Goal: Information Seeking & Learning: Find specific fact

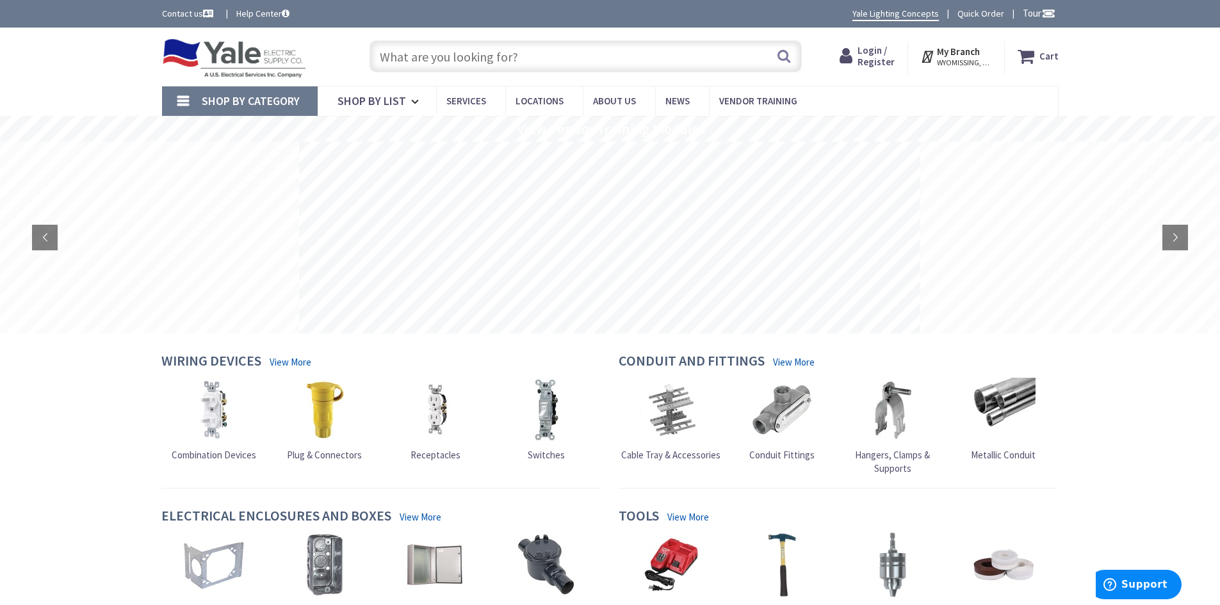
type input "PAR20"
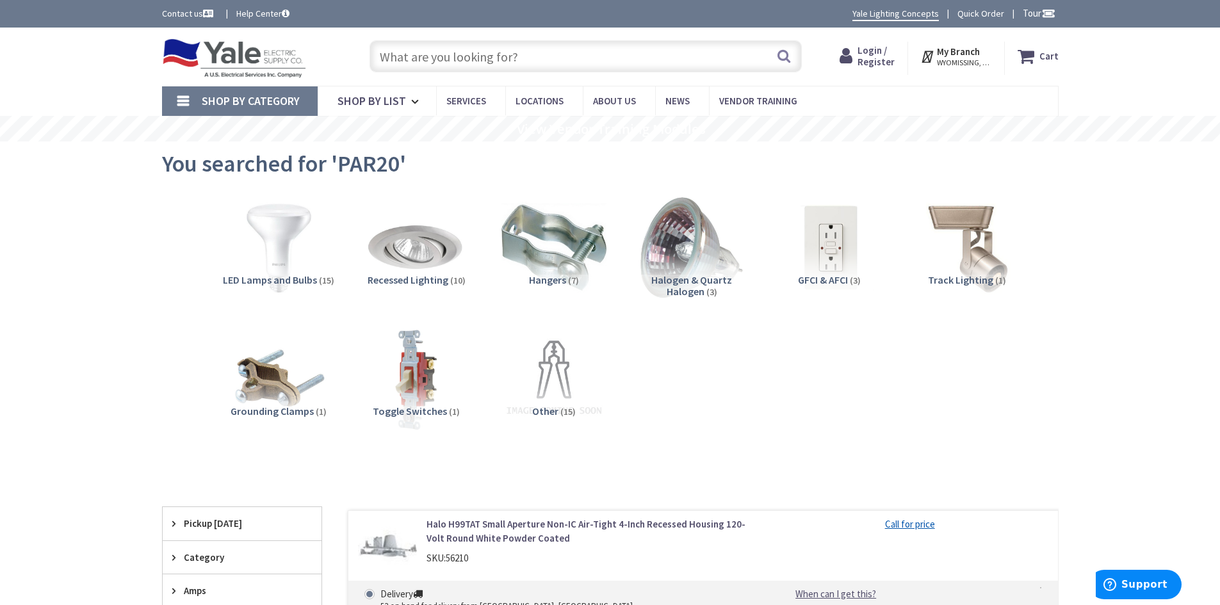
click at [273, 241] on img at bounding box center [278, 248] width 116 height 116
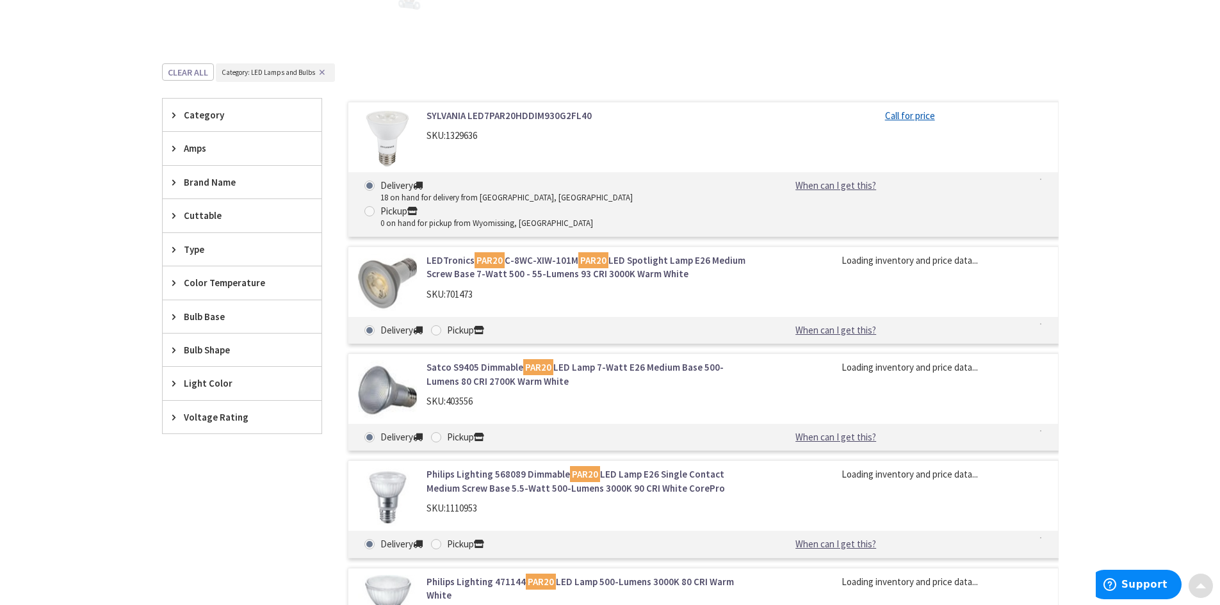
scroll to position [483, 0]
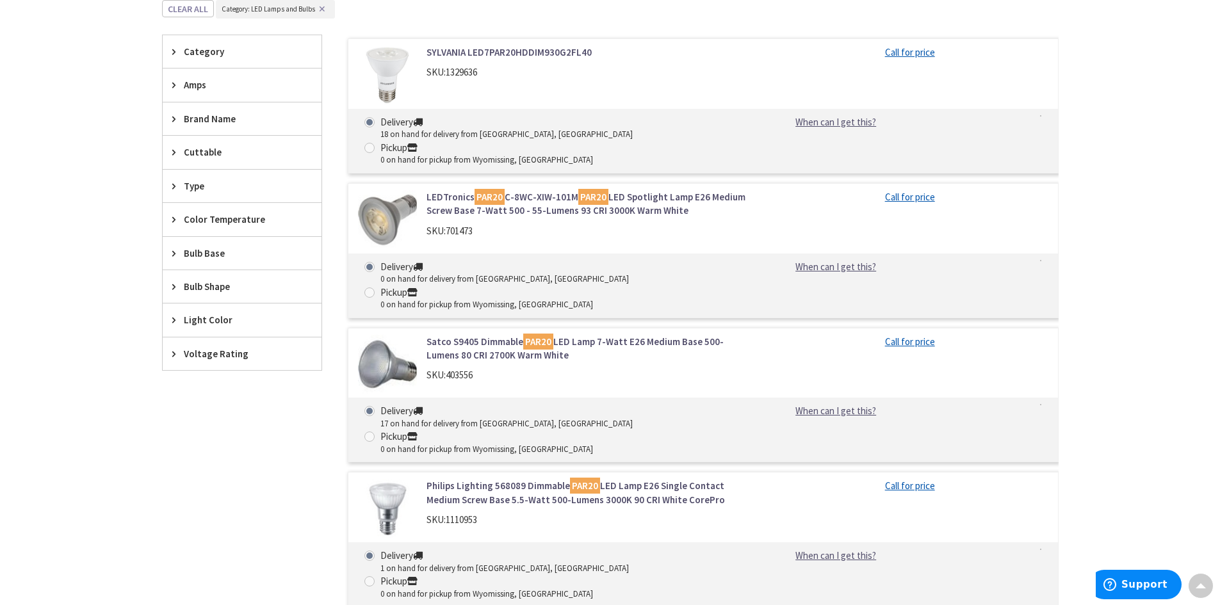
click at [471, 335] on link "Satco S9405 Dimmable PAR20 LED Lamp 7-Watt E26 Medium Base 500-Lumens 80 CRI 27…" at bounding box center [589, 349] width 326 height 28
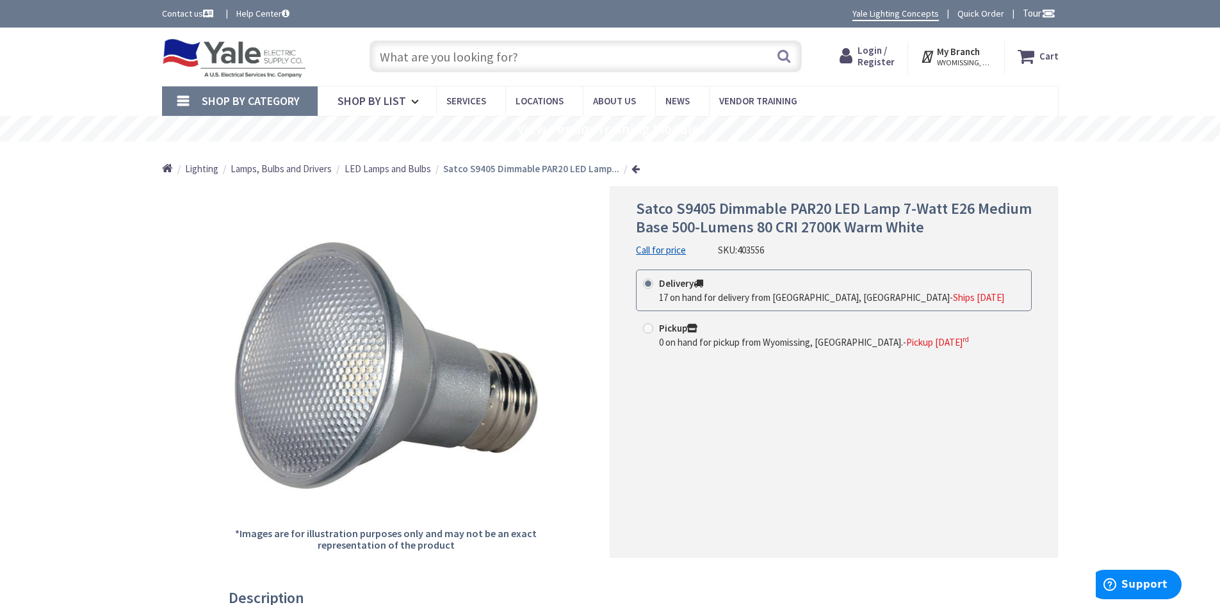
click at [857, 59] on icon at bounding box center [848, 56] width 18 height 23
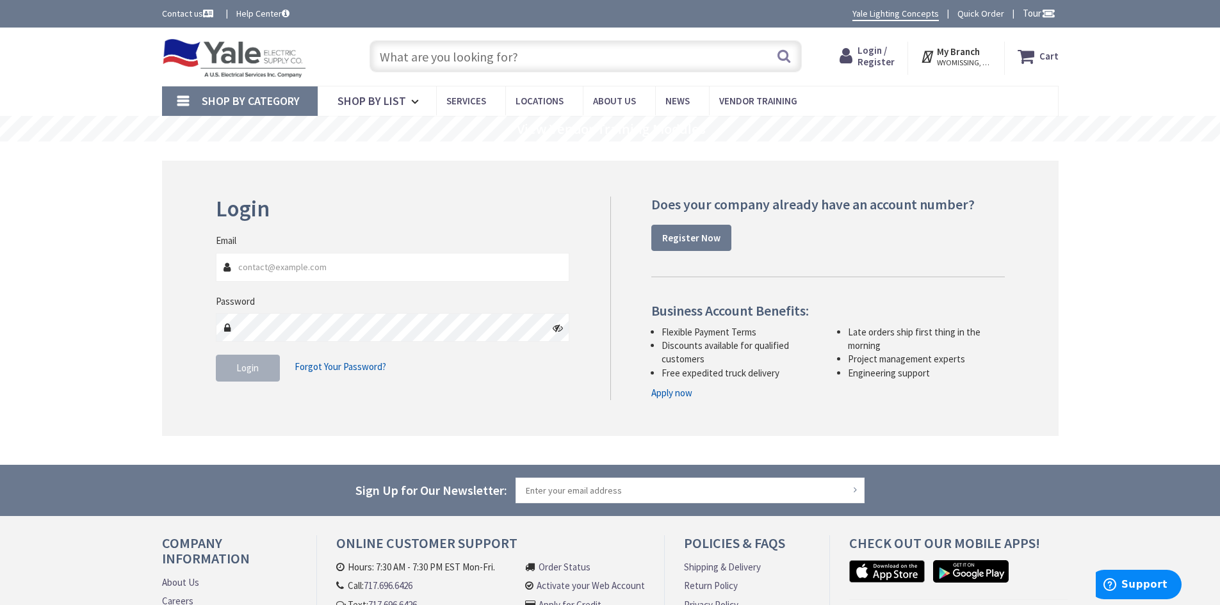
type input "llelectrical@outlook.com"
click at [252, 381] on button "Login" at bounding box center [248, 368] width 64 height 27
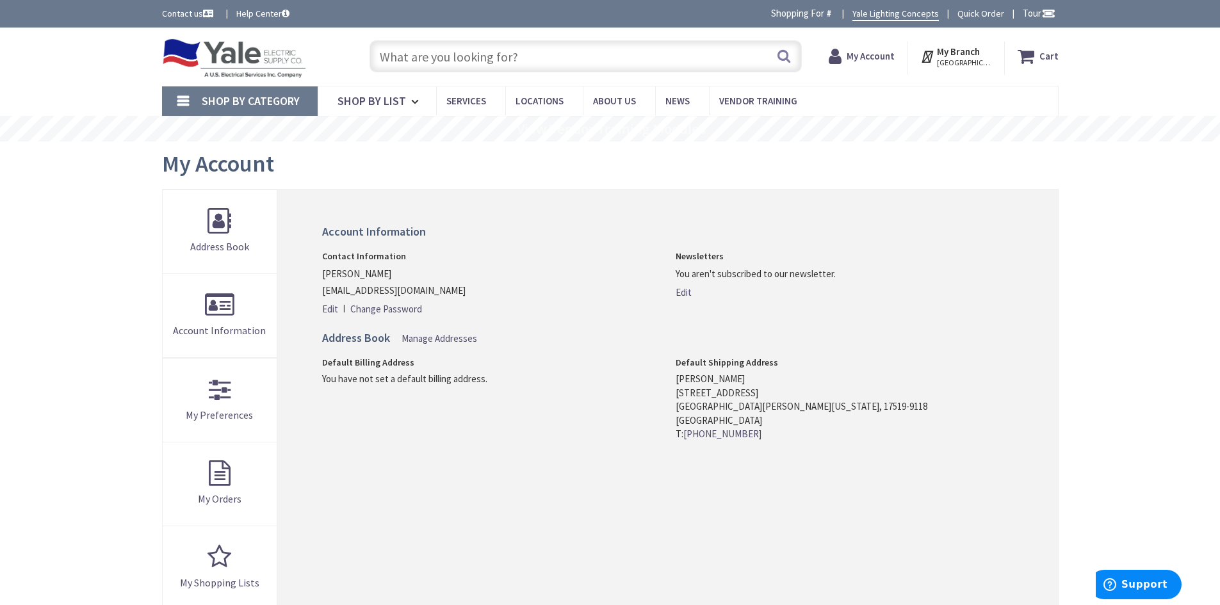
click at [882, 59] on strong "My Account" at bounding box center [871, 56] width 48 height 12
click at [861, 52] on strong "My Account" at bounding box center [865, 51] width 48 height 12
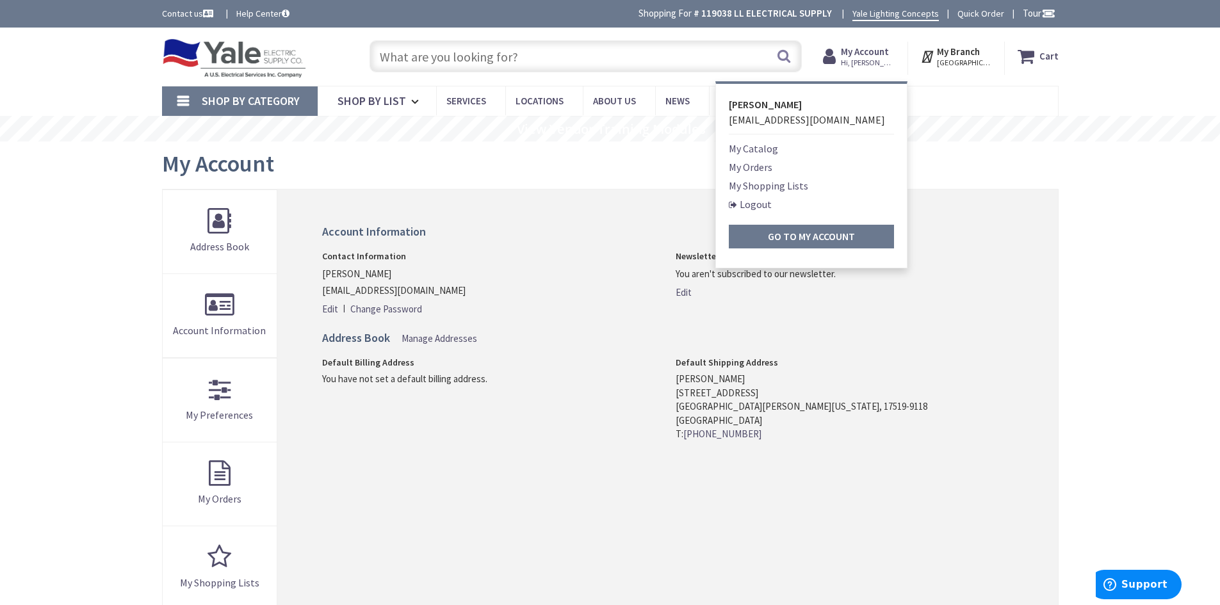
click at [460, 59] on input "text" at bounding box center [585, 56] width 432 height 32
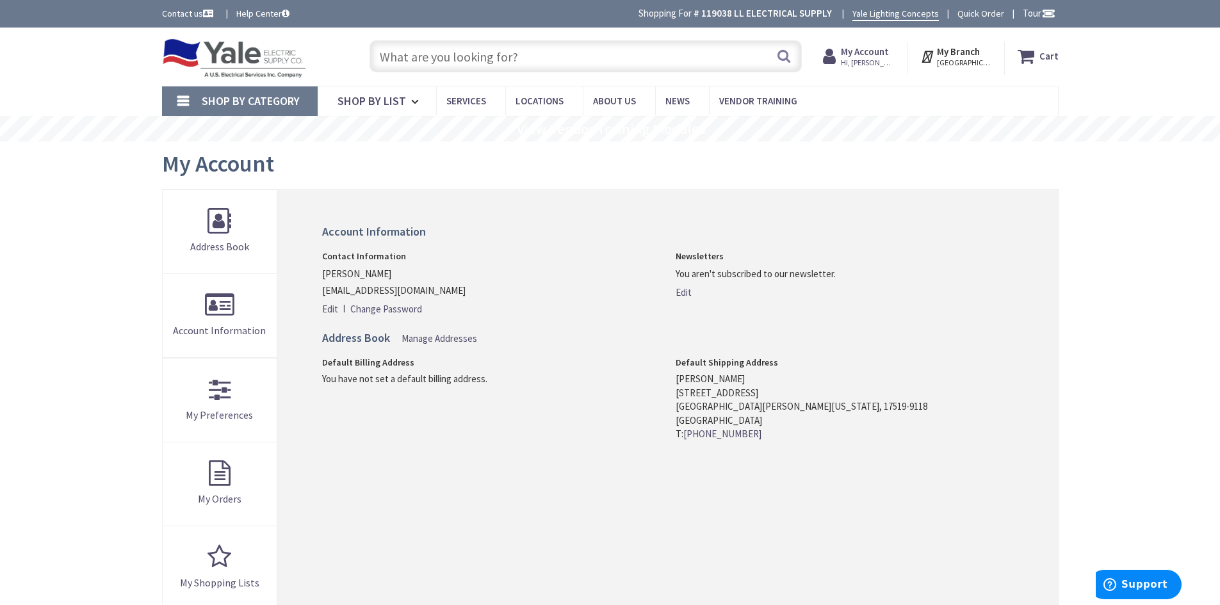
click at [382, 54] on input "text" at bounding box center [585, 56] width 432 height 32
paste input "PAR20"
type input "PAR20"
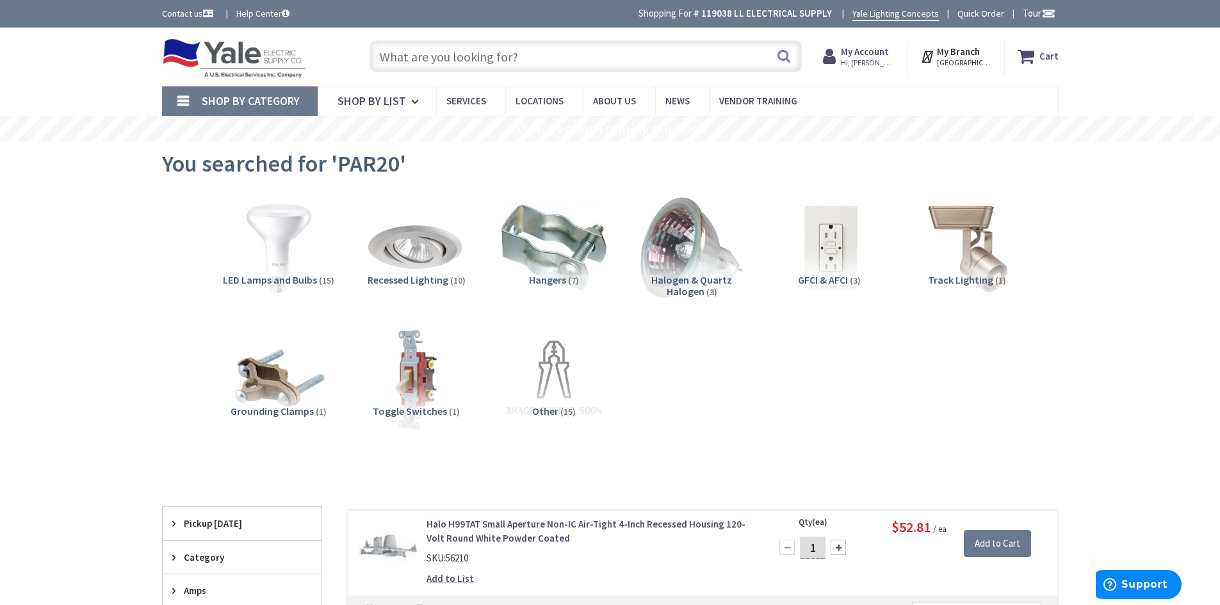
click at [275, 243] on img at bounding box center [278, 248] width 116 height 116
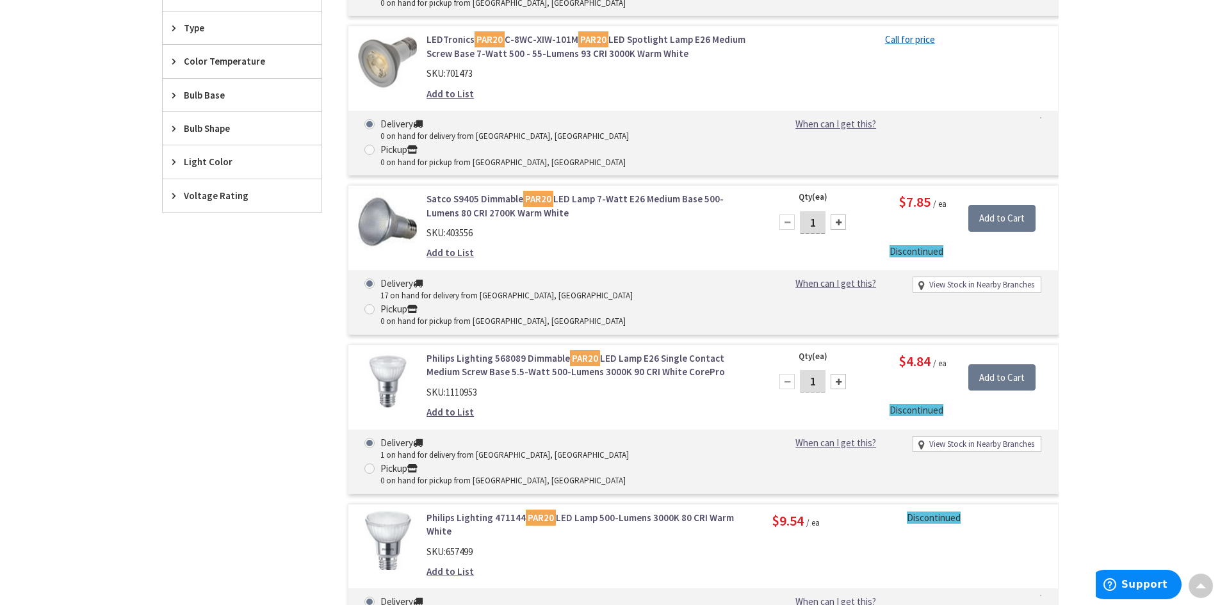
scroll to position [469, 0]
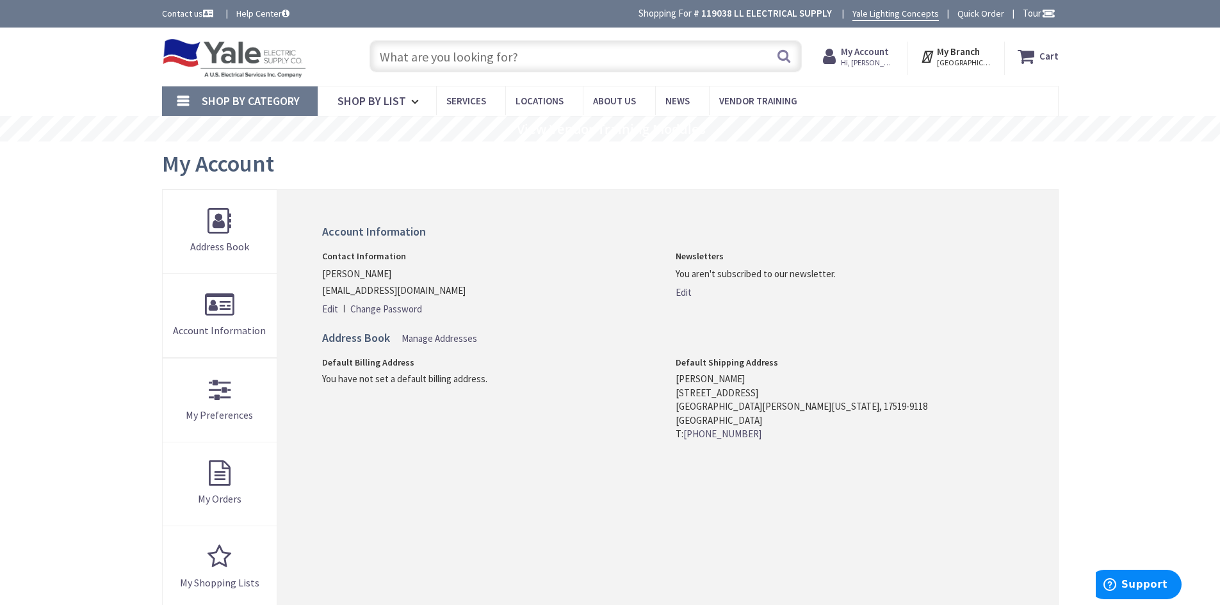
click at [380, 55] on input "text" at bounding box center [585, 56] width 432 height 32
click at [384, 51] on input "text" at bounding box center [585, 56] width 432 height 32
paste input "9412D"
type input "9412D"
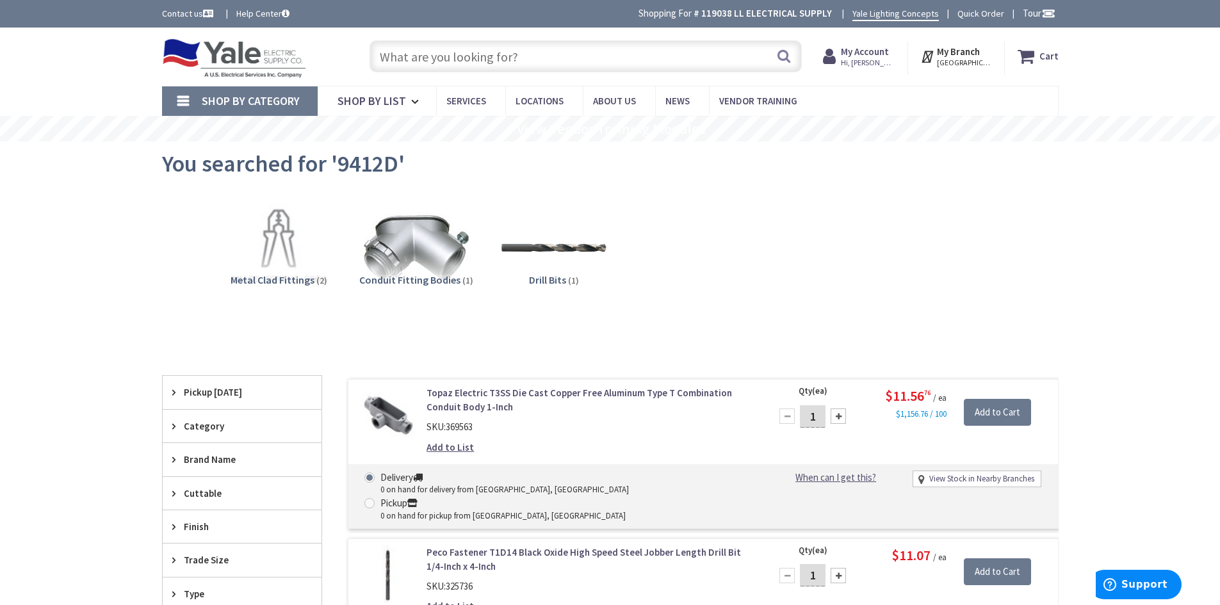
click at [400, 60] on input "text" at bounding box center [585, 56] width 432 height 32
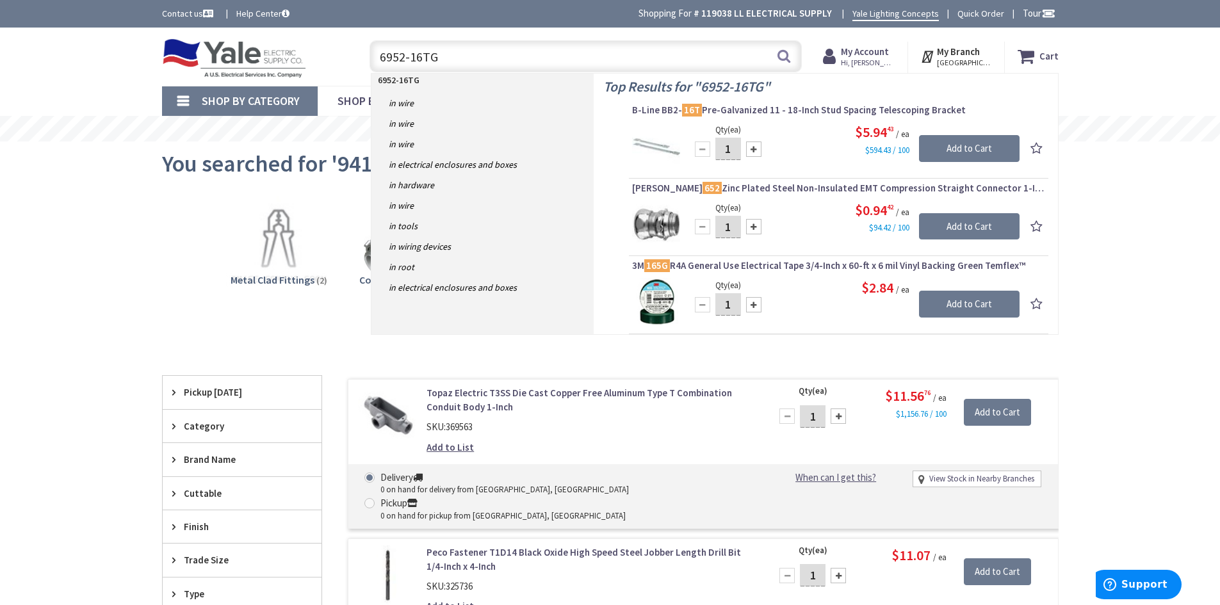
drag, startPoint x: 442, startPoint y: 57, endPoint x: 381, endPoint y: 56, distance: 61.5
click at [381, 56] on input "6952-16TG" at bounding box center [585, 56] width 432 height 32
type input "6952-16TG"
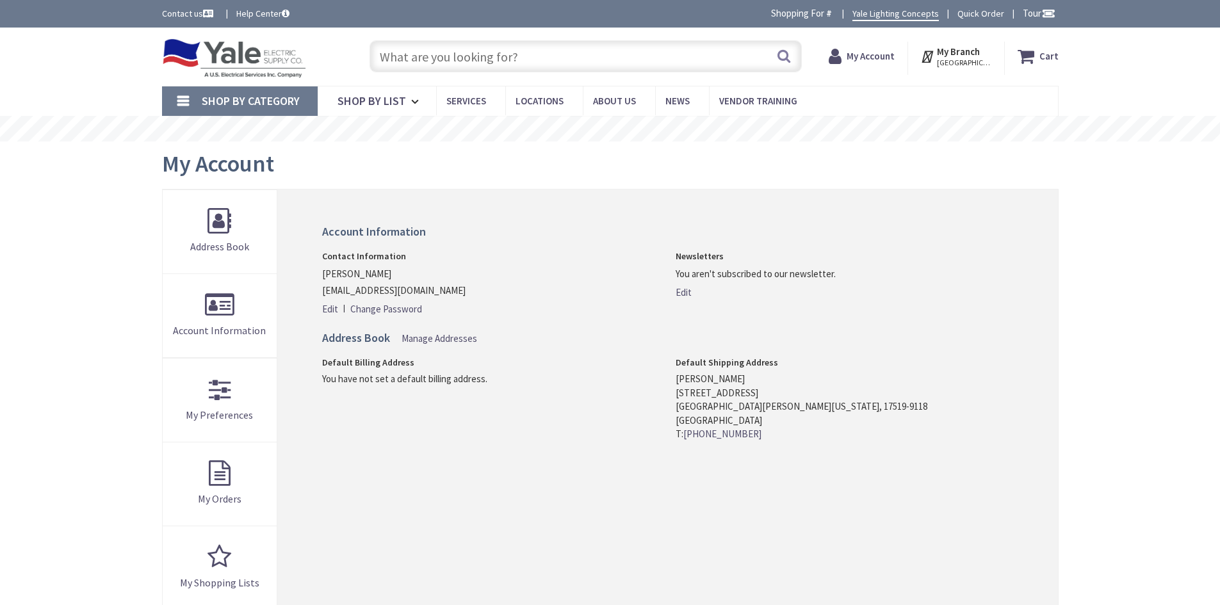
click at [416, 58] on input "text" at bounding box center [585, 56] width 432 height 32
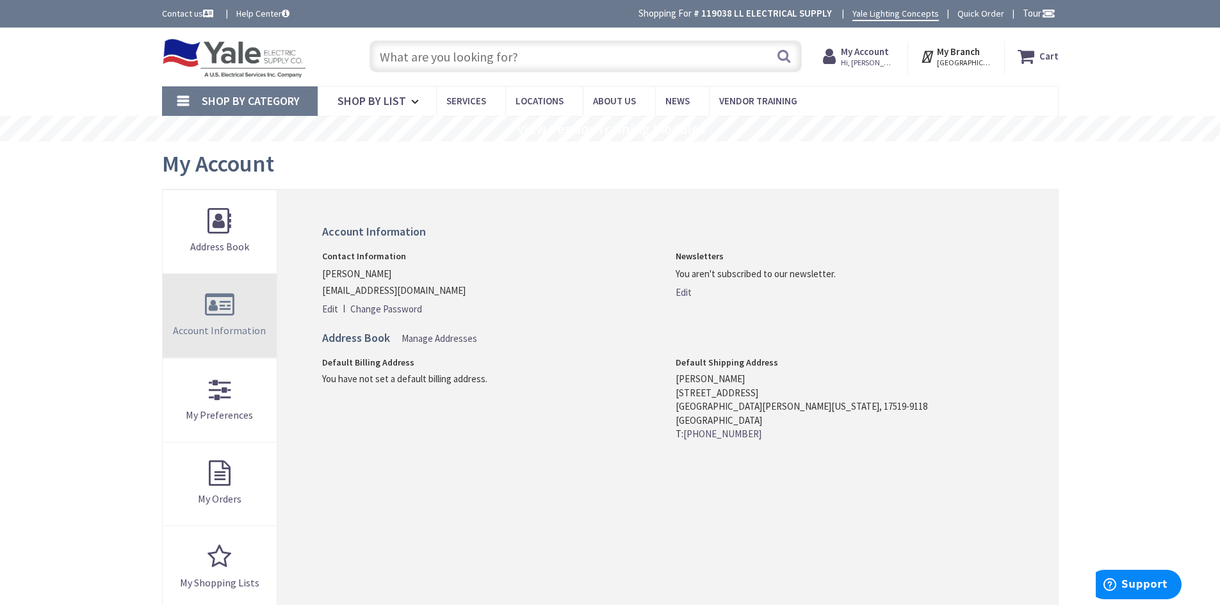
scroll to position [256, 0]
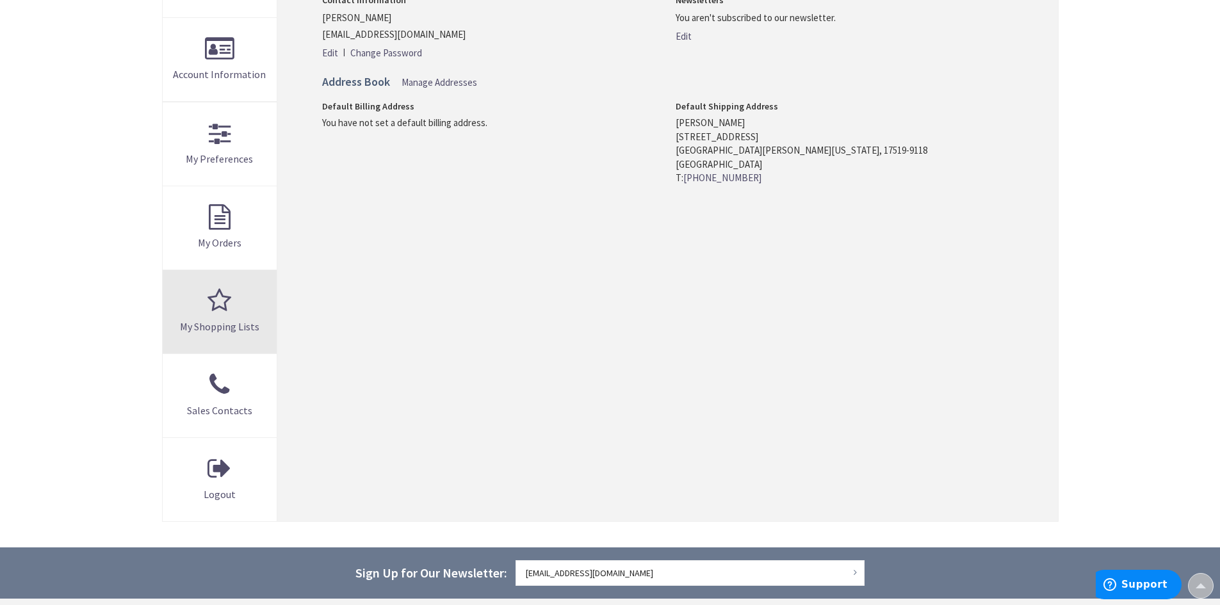
click at [213, 297] on link "My Shopping Lists" at bounding box center [220, 311] width 115 height 83
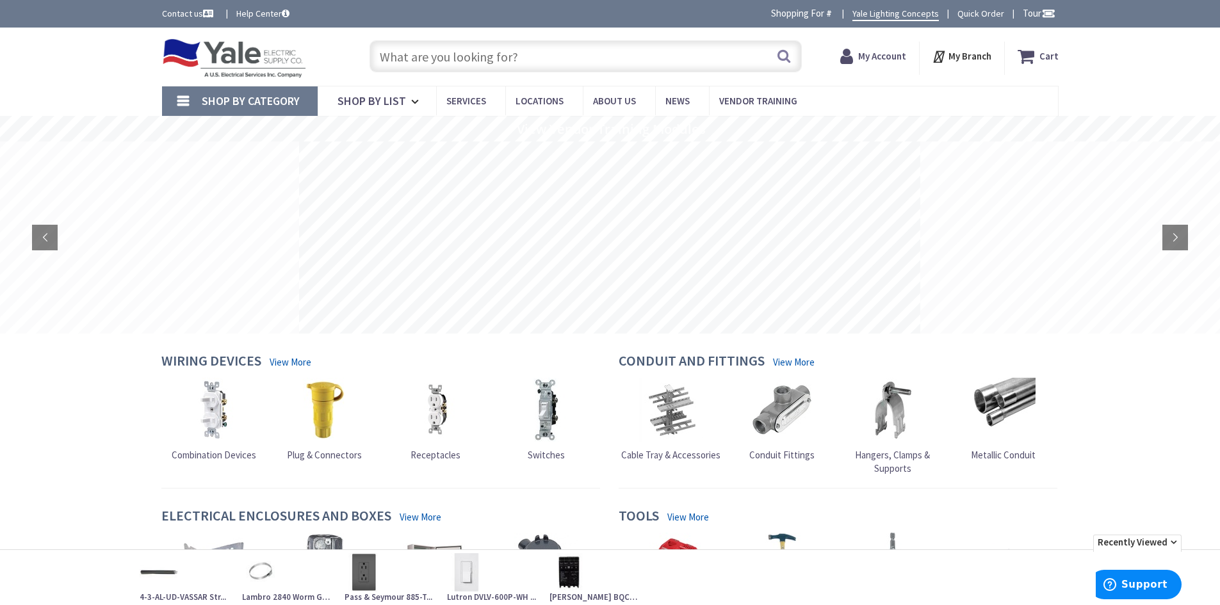
type input "Broan 250-Watt Infrared 1-Bulb Ceiling Heater 9412D"
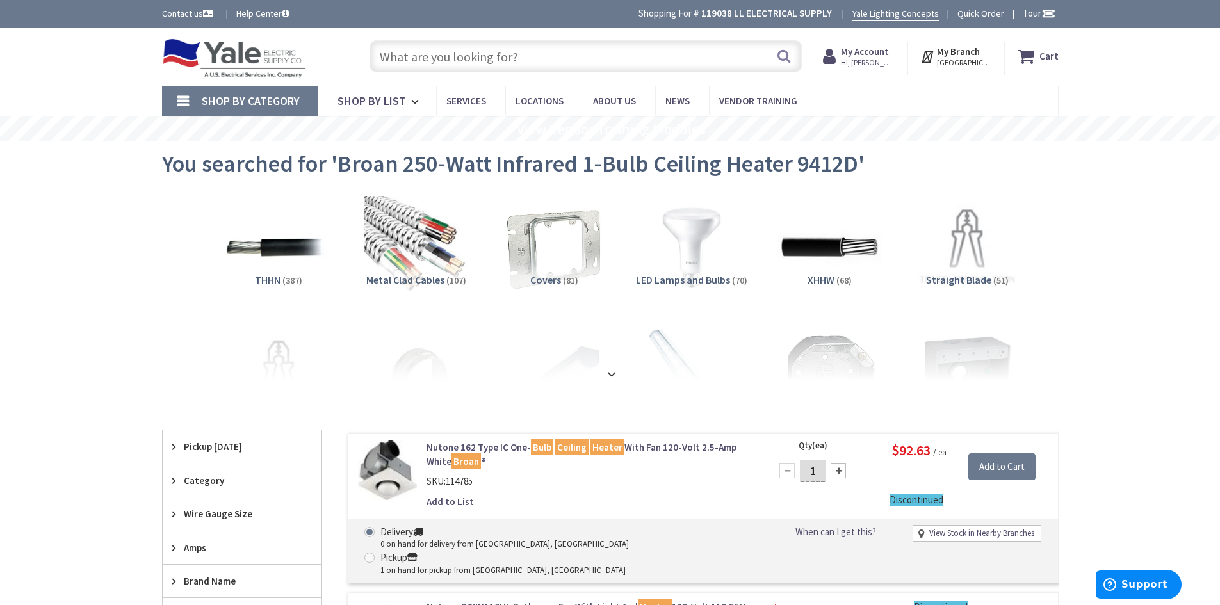
click at [387, 60] on input "text" at bounding box center [585, 56] width 432 height 32
paste input "9412D"
type input "9412D"
